Goal: Navigation & Orientation: Find specific page/section

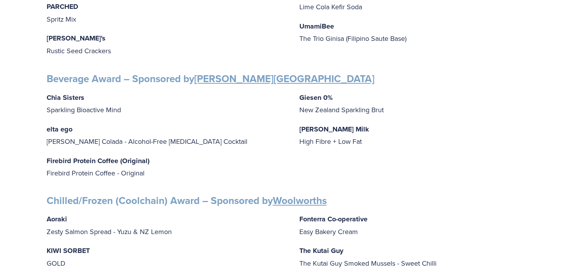
scroll to position [500, 0]
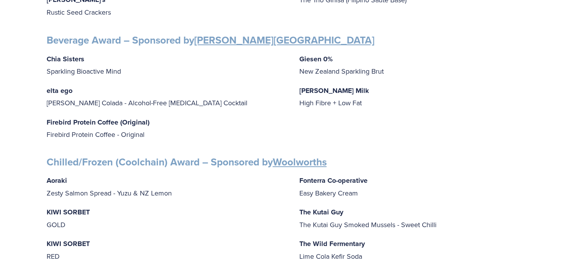
click at [197, 95] on p "elta ego Pina Colada - Alcohol-Free Adaptogenic Cocktail" at bounding box center [167, 96] width 240 height 25
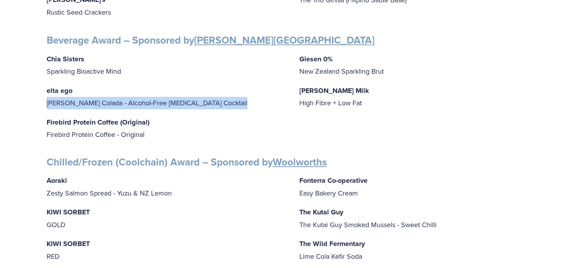
drag, startPoint x: 197, startPoint y: 95, endPoint x: 44, endPoint y: 93, distance: 153.0
copy div "Pina Colada - Alcohol-Free Adaptogenic Cocktail"
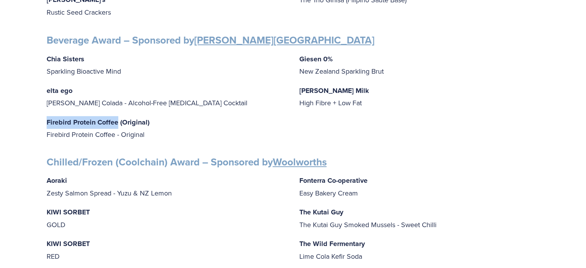
drag, startPoint x: 117, startPoint y: 115, endPoint x: 46, endPoint y: 114, distance: 71.3
copy strong "Firebird Protein Coffee"
click at [364, 119] on div "Chia Sisters Sparkling Bioactive Mind elta ego Pina Colada - Alcohol-Free Adapt…" at bounding box center [293, 97] width 493 height 88
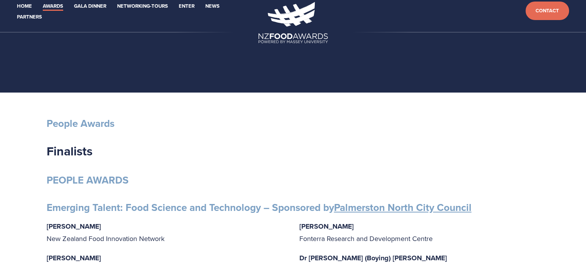
scroll to position [0, 0]
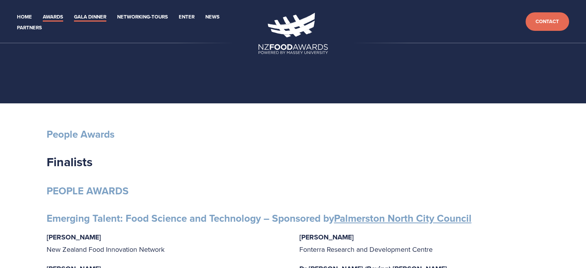
click at [89, 15] on link "Gala Dinner" at bounding box center [90, 17] width 32 height 9
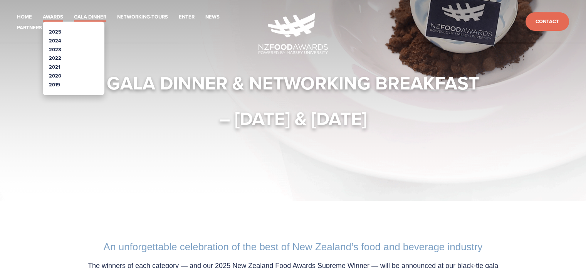
click at [47, 15] on link "Awards" at bounding box center [53, 17] width 20 height 9
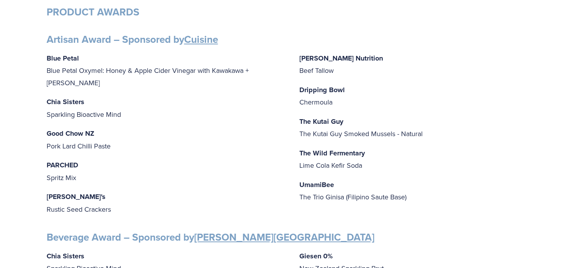
scroll to position [308, 0]
